Goal: Task Accomplishment & Management: Manage account settings

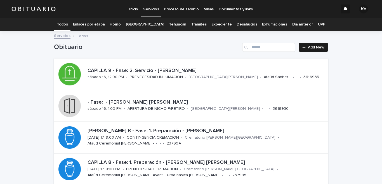
scroll to position [27, 0]
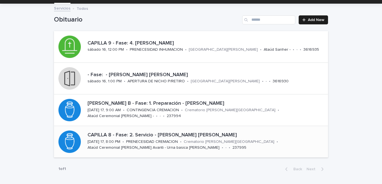
click at [129, 136] on p "CAPILLA 8 - Fase: 2. Servicio - LEON RAMOS VICENTE JAVIER" at bounding box center [207, 135] width 238 height 6
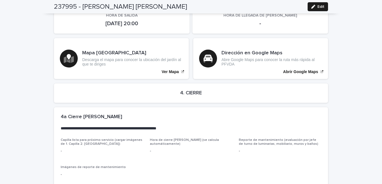
scroll to position [1266, 0]
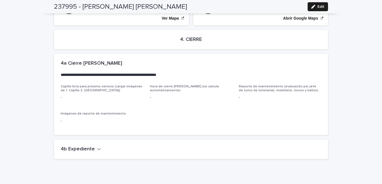
click at [91, 146] on button "4b Expediente" at bounding box center [81, 149] width 40 height 6
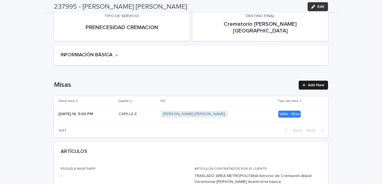
scroll to position [0, 0]
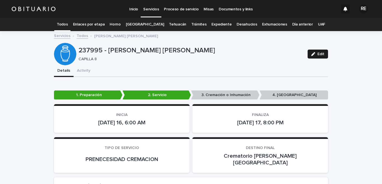
click at [68, 26] on link "Todos" at bounding box center [62, 24] width 11 height 13
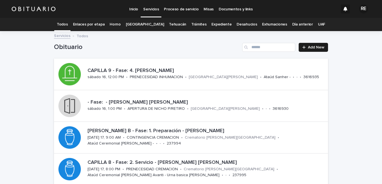
click at [217, 22] on link "Expediente" at bounding box center [221, 24] width 20 height 13
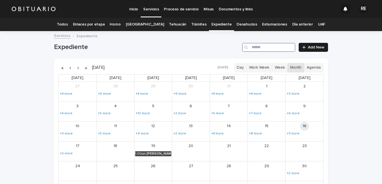
drag, startPoint x: 263, startPoint y: 46, endPoint x: 260, endPoint y: 44, distance: 3.9
click at [263, 45] on input "Search" at bounding box center [268, 47] width 53 height 9
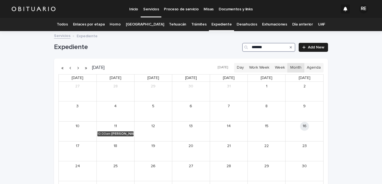
scroll to position [55, 0]
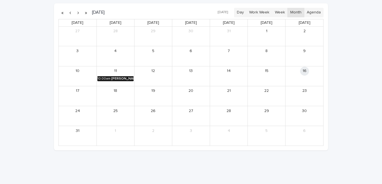
click at [100, 79] on div "10:00am" at bounding box center [103, 79] width 13 height 4
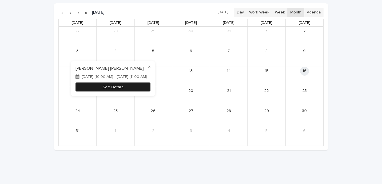
type input "*******"
click at [103, 87] on button "See Details" at bounding box center [112, 86] width 75 height 9
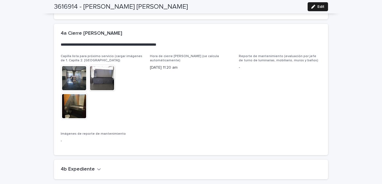
scroll to position [1438, 0]
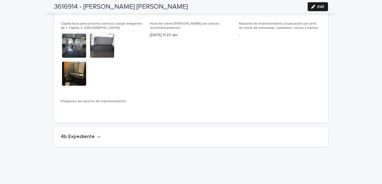
click at [97, 134] on icon "button" at bounding box center [99, 136] width 4 height 5
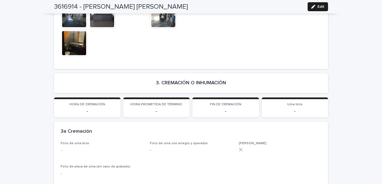
scroll to position [1107, 0]
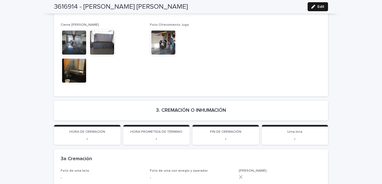
click at [315, 9] on button "Edit" at bounding box center [318, 6] width 20 height 9
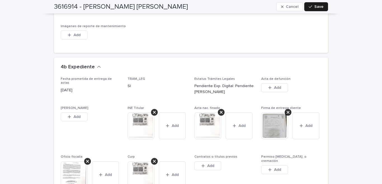
scroll to position [1685, 0]
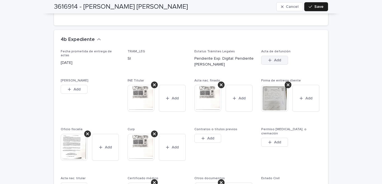
click at [276, 60] on span "Add" at bounding box center [277, 60] width 7 height 4
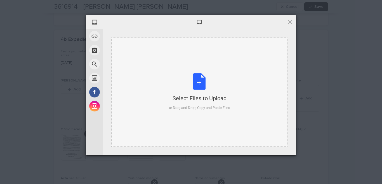
click at [204, 87] on div "Select Files to Upload or Drag and Drop, Copy and Paste Files" at bounding box center [199, 91] width 61 height 37
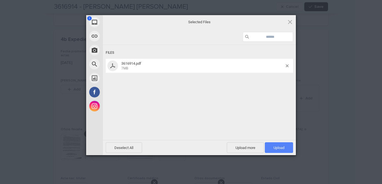
click at [287, 147] on span "Upload 1" at bounding box center [279, 147] width 28 height 11
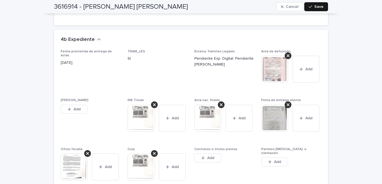
click at [320, 10] on button "Save" at bounding box center [316, 6] width 24 height 9
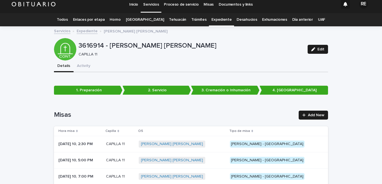
scroll to position [0, 0]
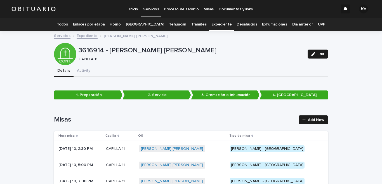
click at [68, 22] on link "Todos" at bounding box center [62, 24] width 11 height 13
